Goal: Use online tool/utility: Utilize a website feature to perform a specific function

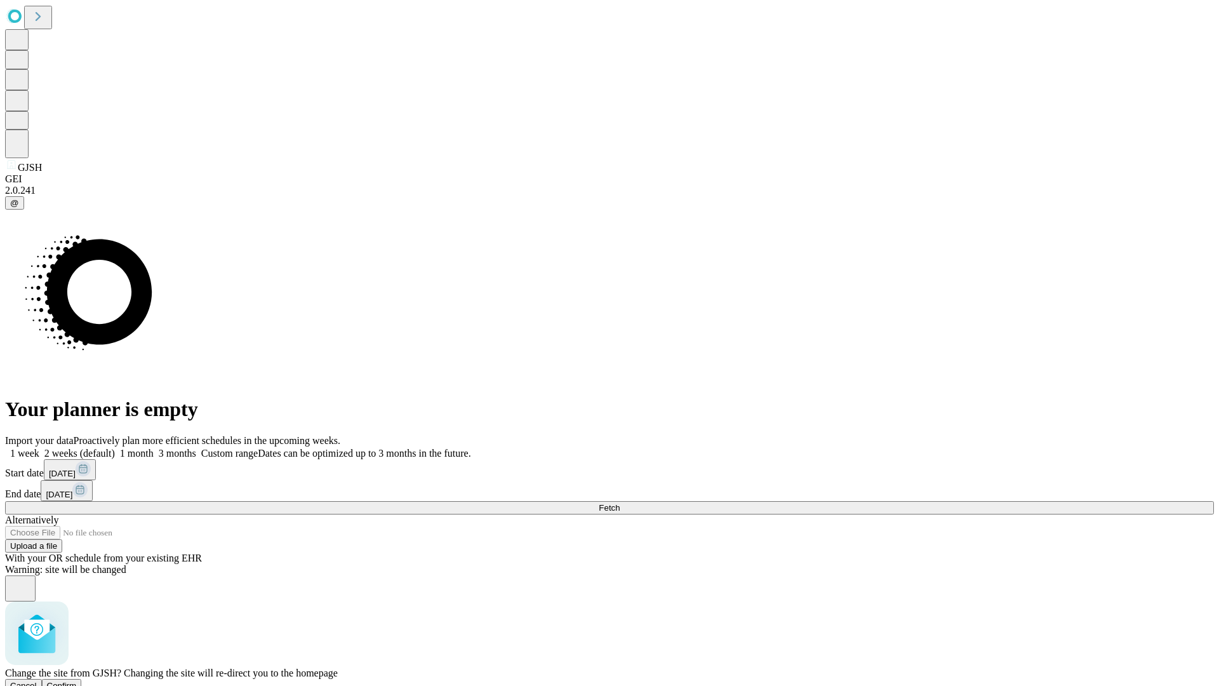
click at [77, 681] on span "Confirm" at bounding box center [62, 686] width 30 height 10
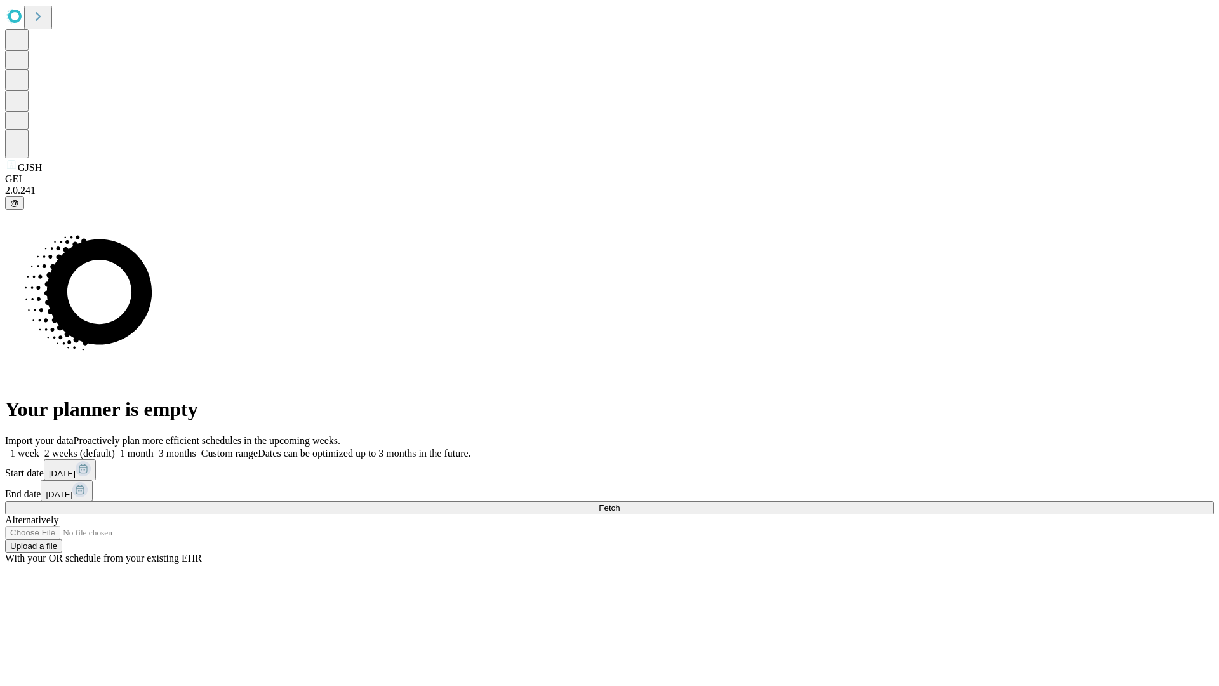
click at [39, 448] on label "1 week" at bounding box center [22, 453] width 34 height 11
click at [620, 503] on span "Fetch" at bounding box center [609, 508] width 21 height 10
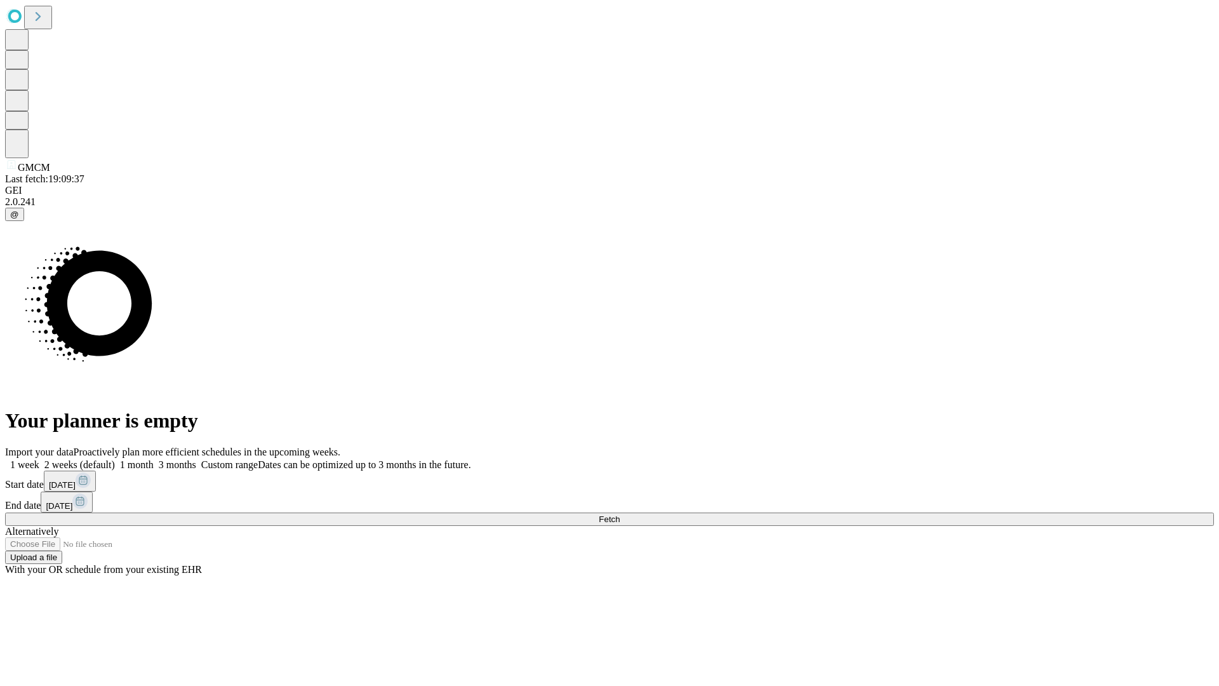
click at [39, 459] on label "1 week" at bounding box center [22, 464] width 34 height 11
click at [620, 514] on span "Fetch" at bounding box center [609, 519] width 21 height 10
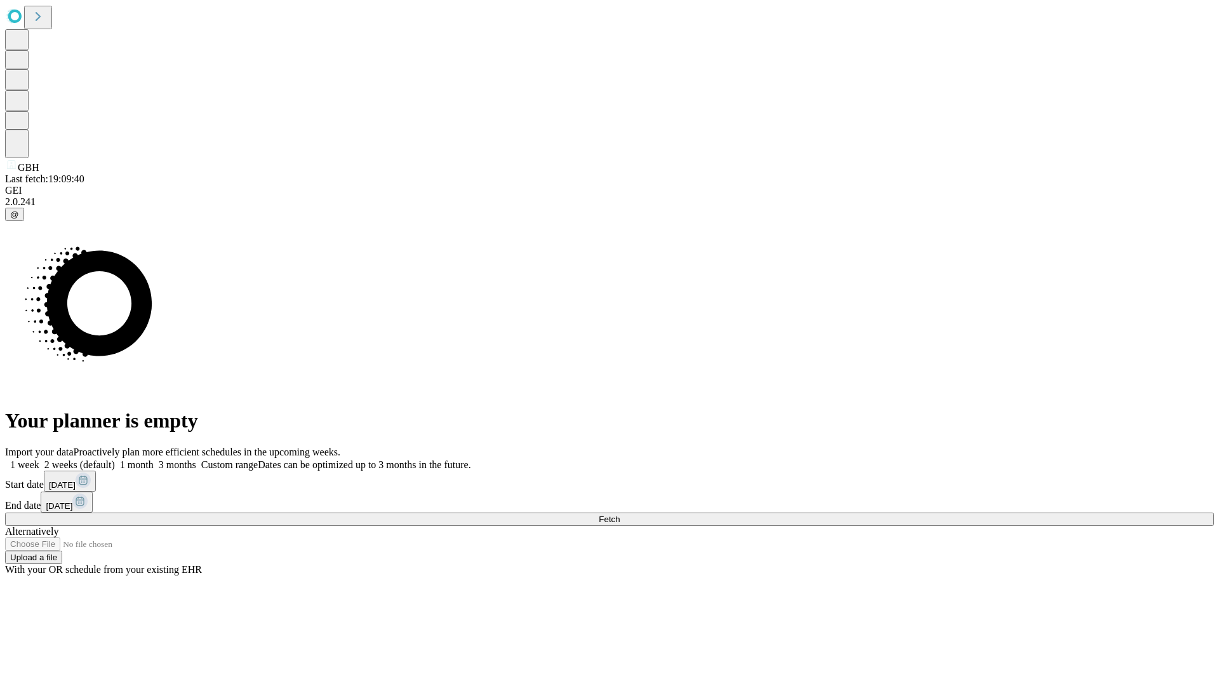
click at [39, 459] on label "1 week" at bounding box center [22, 464] width 34 height 11
click at [620, 514] on span "Fetch" at bounding box center [609, 519] width 21 height 10
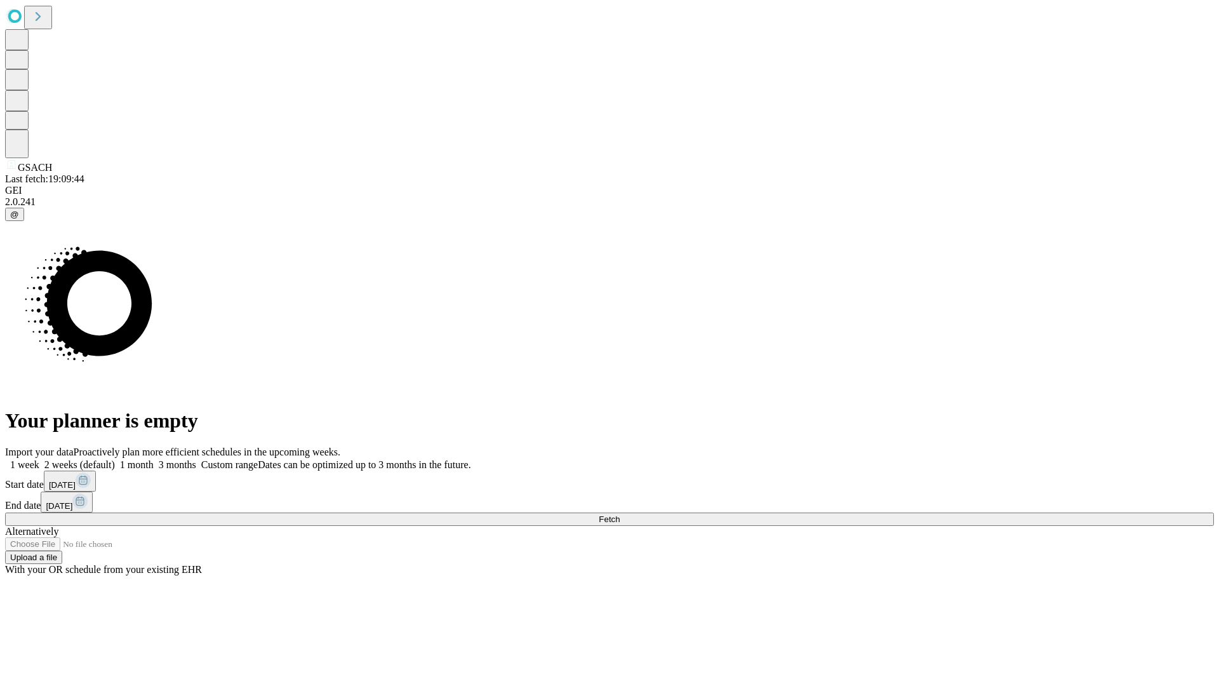
click at [39, 459] on label "1 week" at bounding box center [22, 464] width 34 height 11
click at [620, 514] on span "Fetch" at bounding box center [609, 519] width 21 height 10
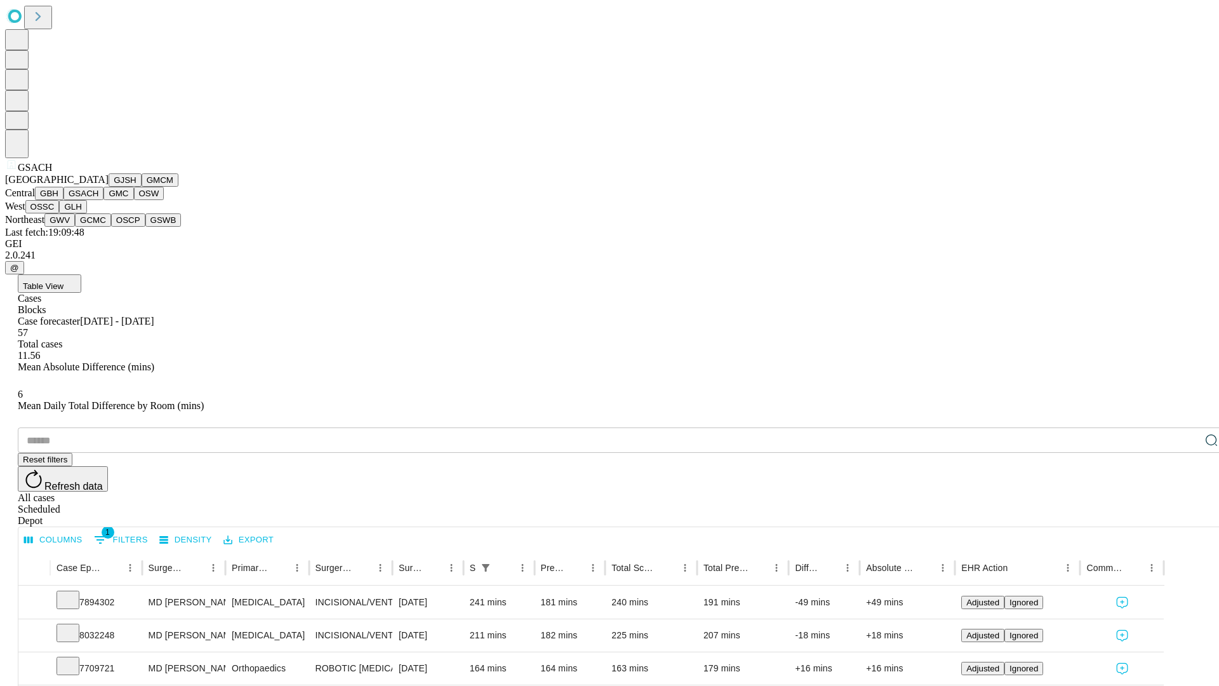
click at [104, 200] on button "GMC" at bounding box center [119, 193] width 30 height 13
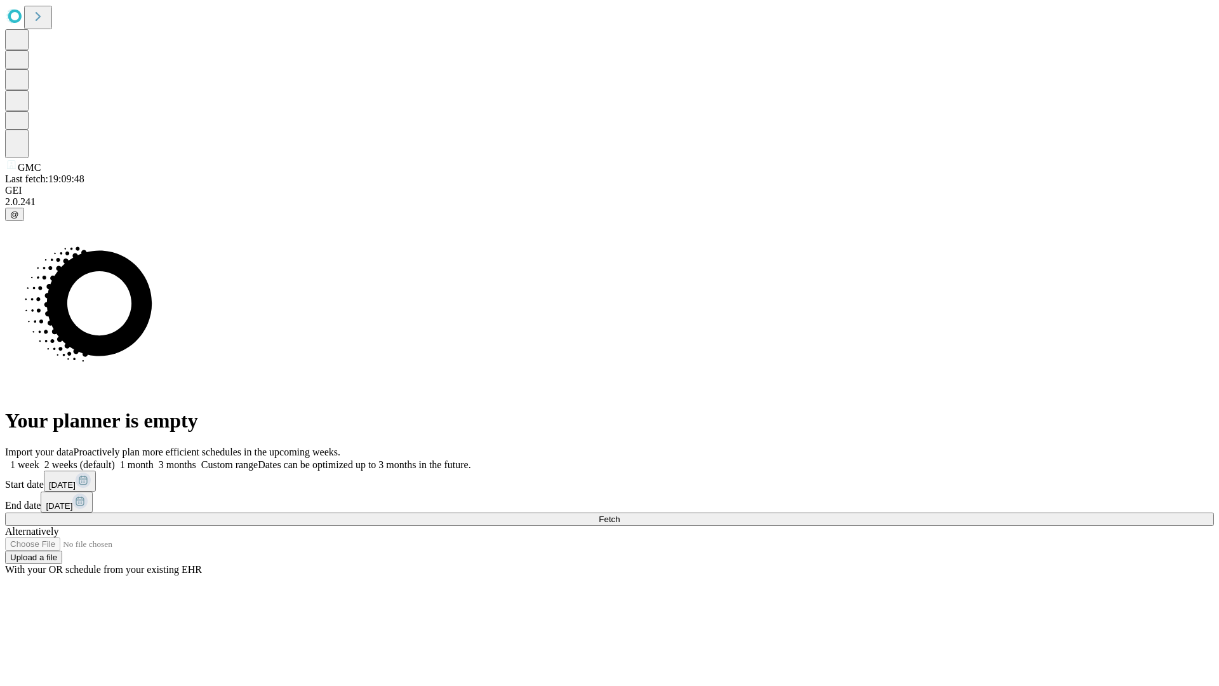
click at [39, 459] on label "1 week" at bounding box center [22, 464] width 34 height 11
click at [620, 514] on span "Fetch" at bounding box center [609, 519] width 21 height 10
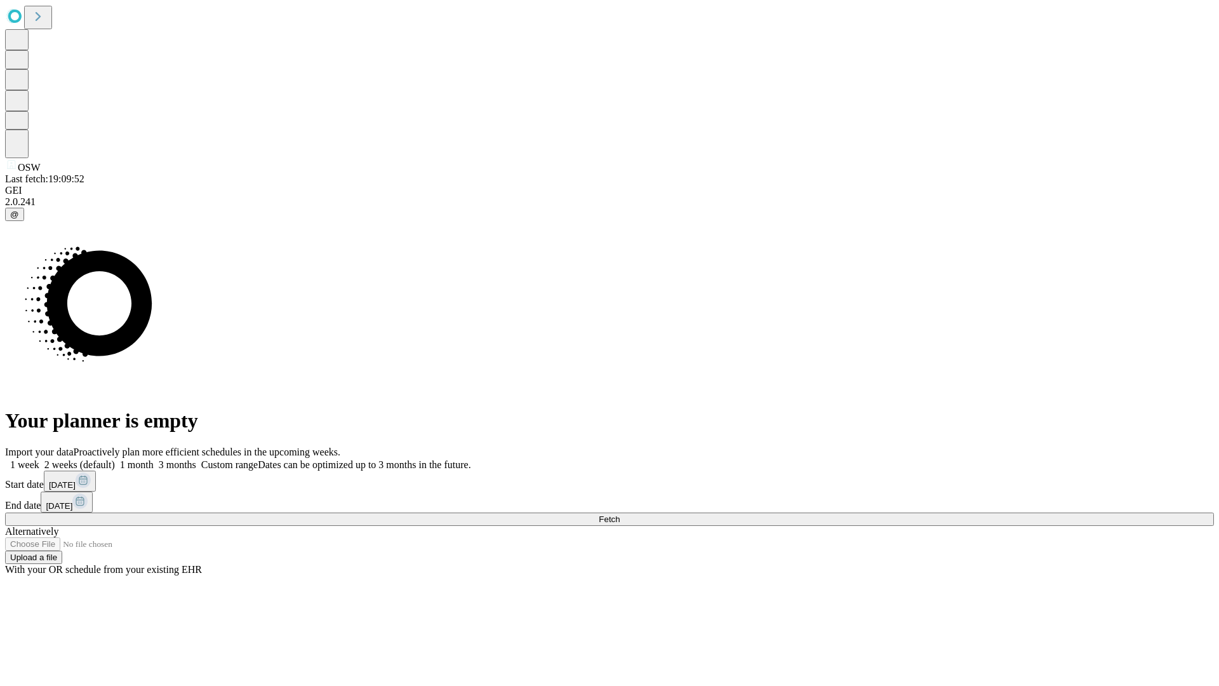
click at [620, 514] on span "Fetch" at bounding box center [609, 519] width 21 height 10
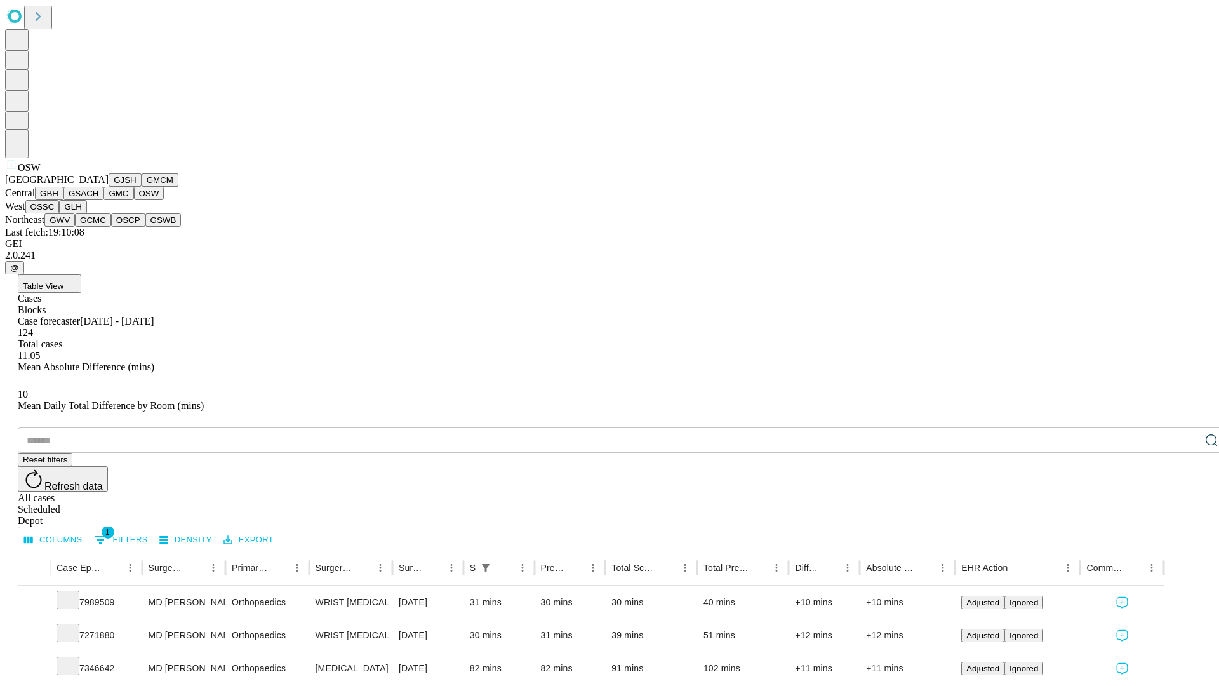
click at [60, 213] on button "OSSC" at bounding box center [42, 206] width 34 height 13
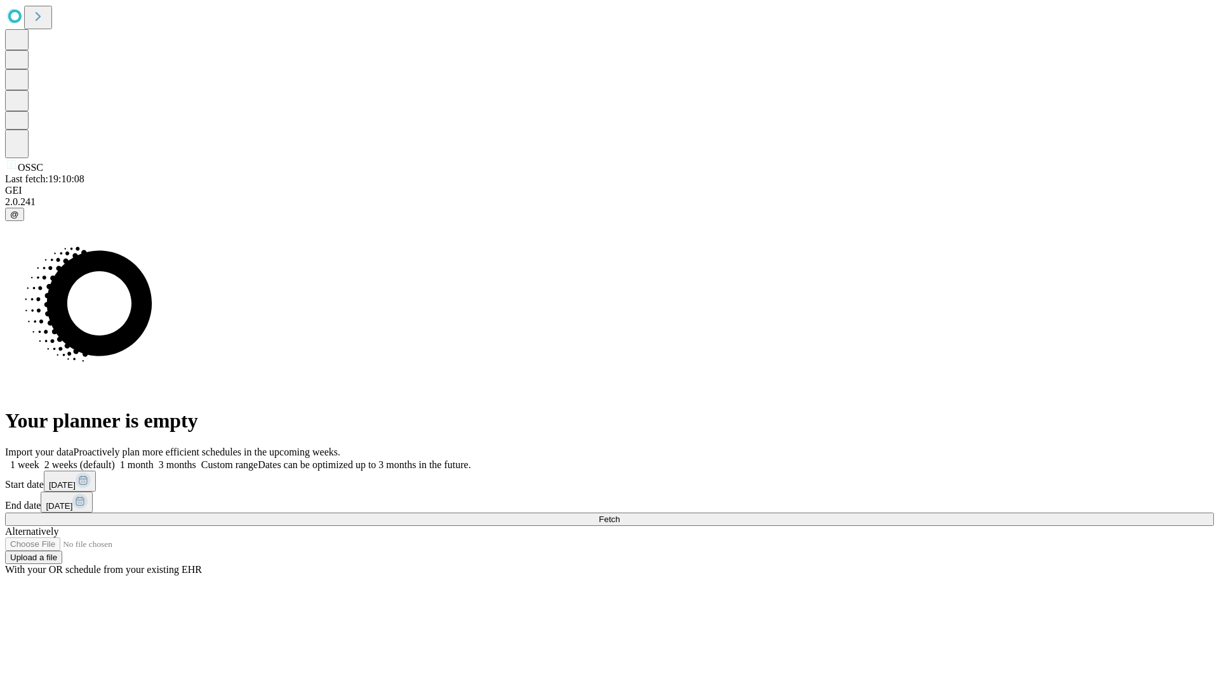
click at [39, 459] on label "1 week" at bounding box center [22, 464] width 34 height 11
click at [620, 514] on span "Fetch" at bounding box center [609, 519] width 21 height 10
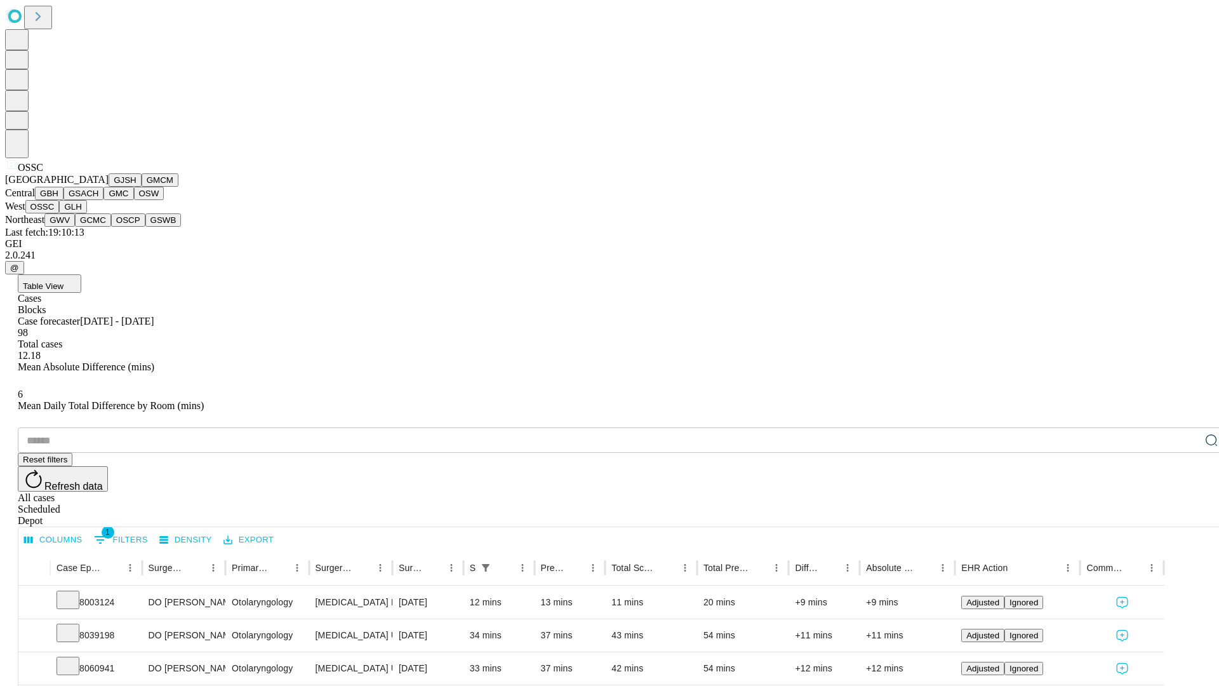
click at [86, 213] on button "GLH" at bounding box center [72, 206] width 27 height 13
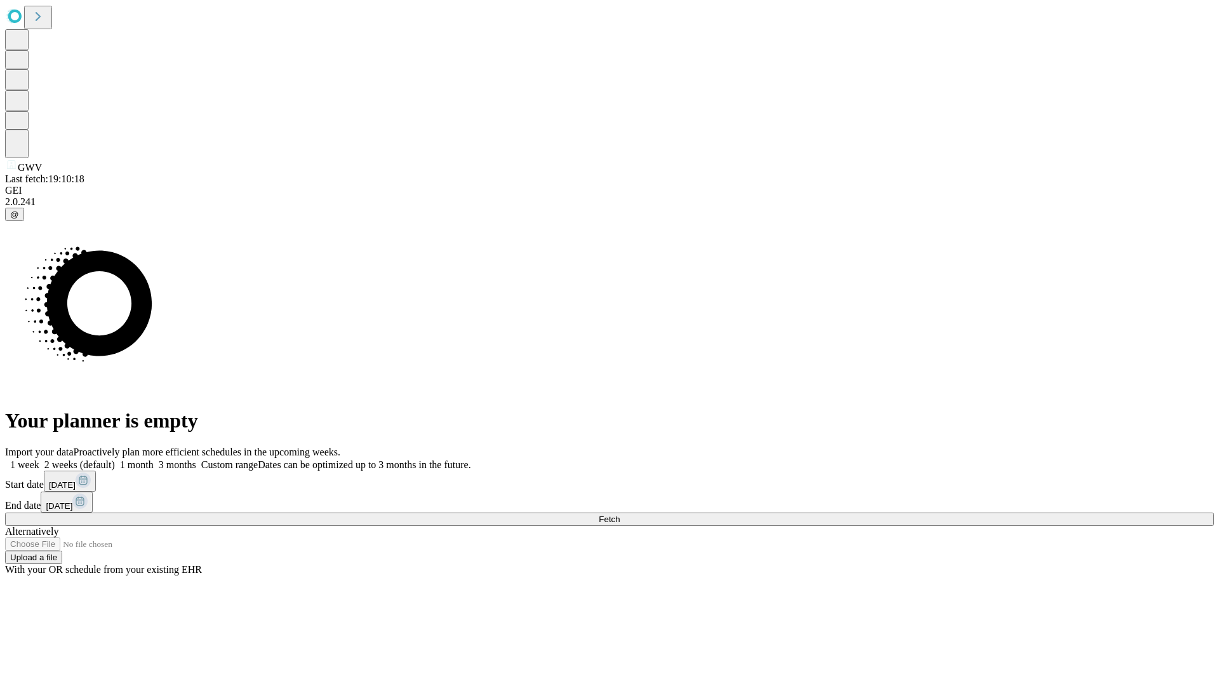
click at [39, 459] on label "1 week" at bounding box center [22, 464] width 34 height 11
click at [620, 514] on span "Fetch" at bounding box center [609, 519] width 21 height 10
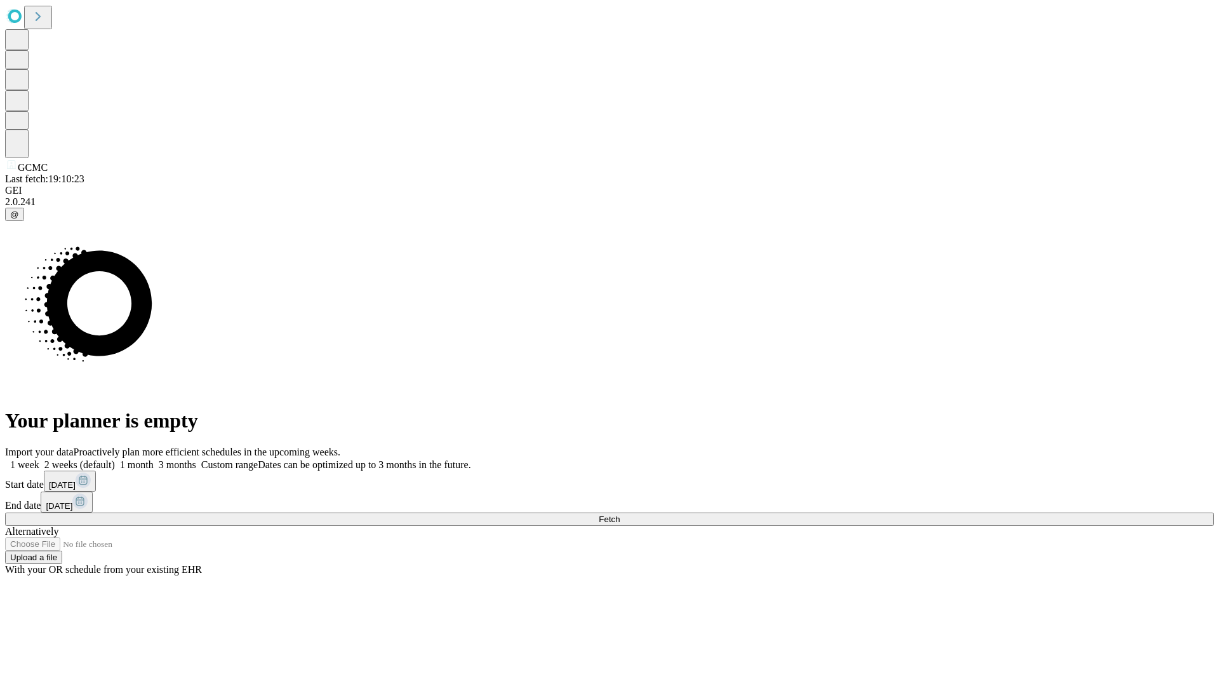
click at [39, 459] on label "1 week" at bounding box center [22, 464] width 34 height 11
click at [620, 514] on span "Fetch" at bounding box center [609, 519] width 21 height 10
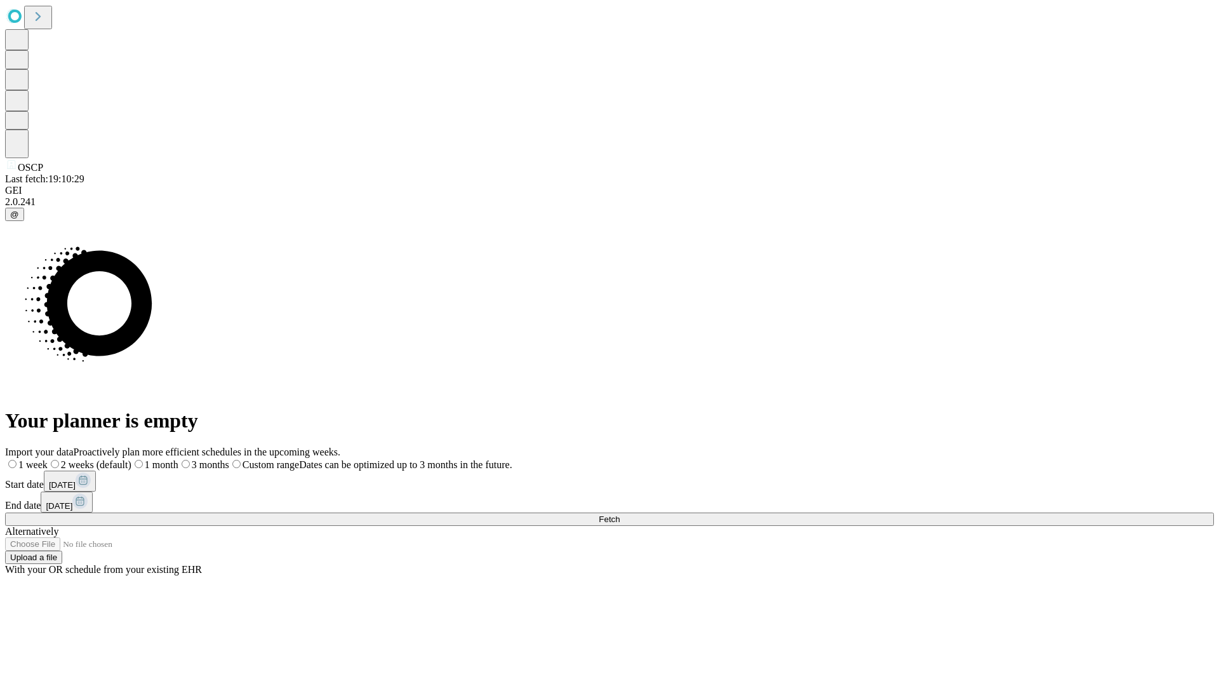
click at [48, 459] on label "1 week" at bounding box center [26, 464] width 43 height 11
click at [620, 514] on span "Fetch" at bounding box center [609, 519] width 21 height 10
